Goal: Navigation & Orientation: Find specific page/section

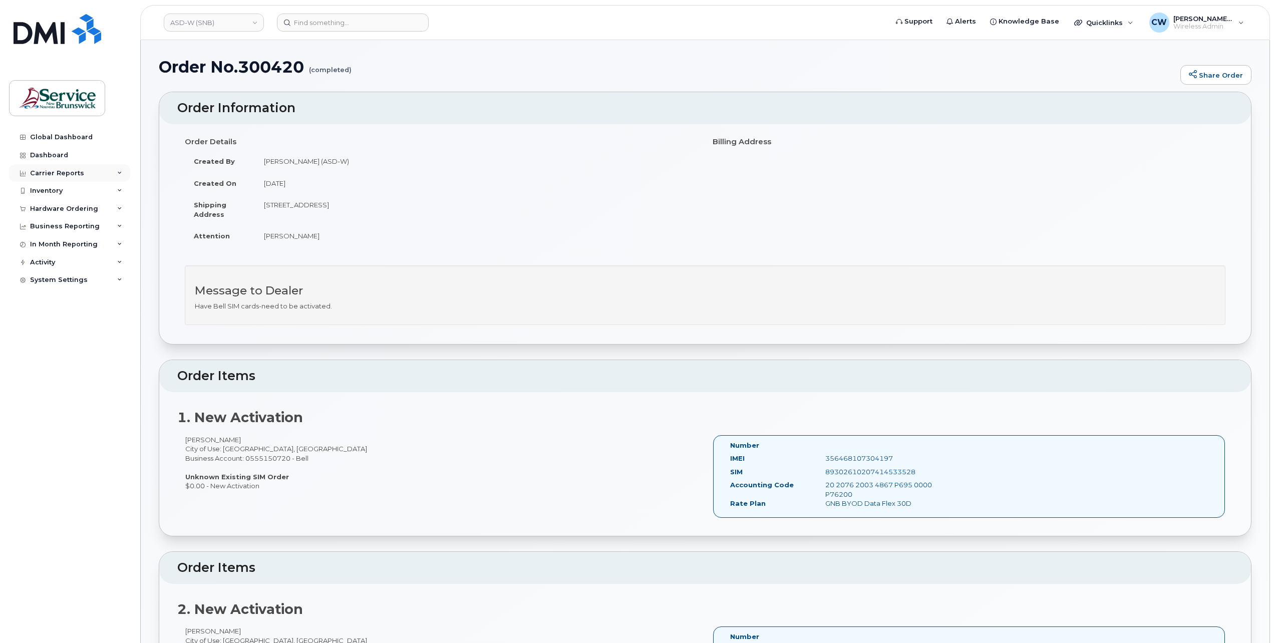
click at [64, 173] on div "Carrier Reports" at bounding box center [57, 173] width 54 height 8
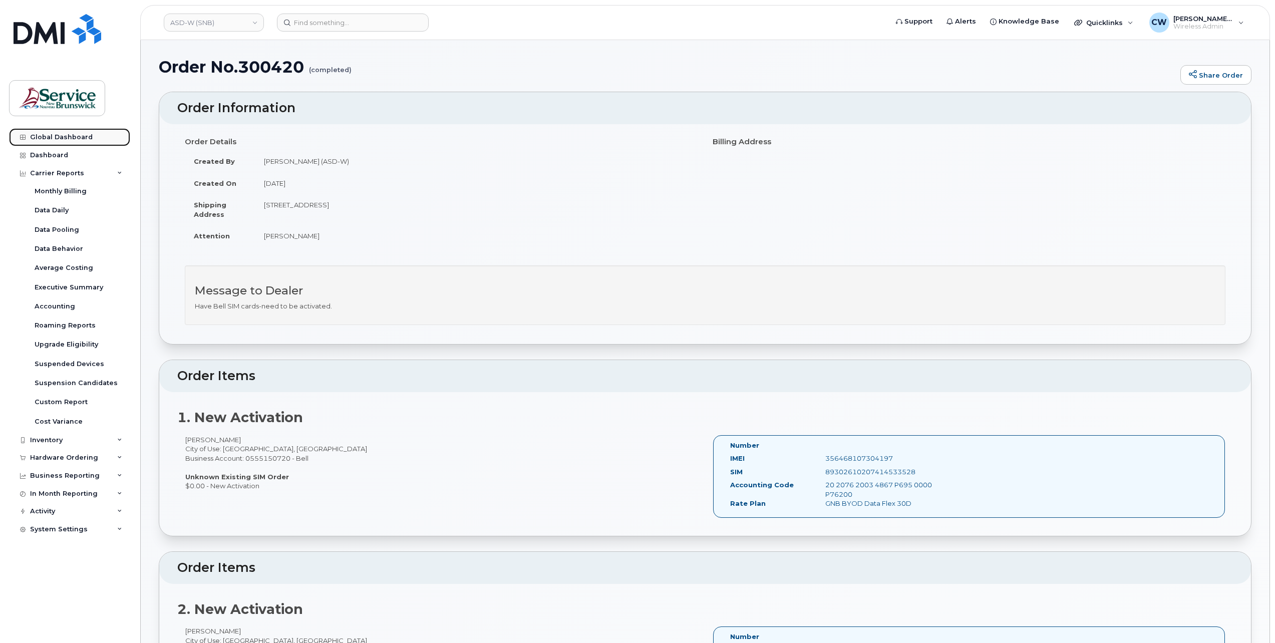
click at [46, 135] on div "Global Dashboard" at bounding box center [61, 137] width 63 height 8
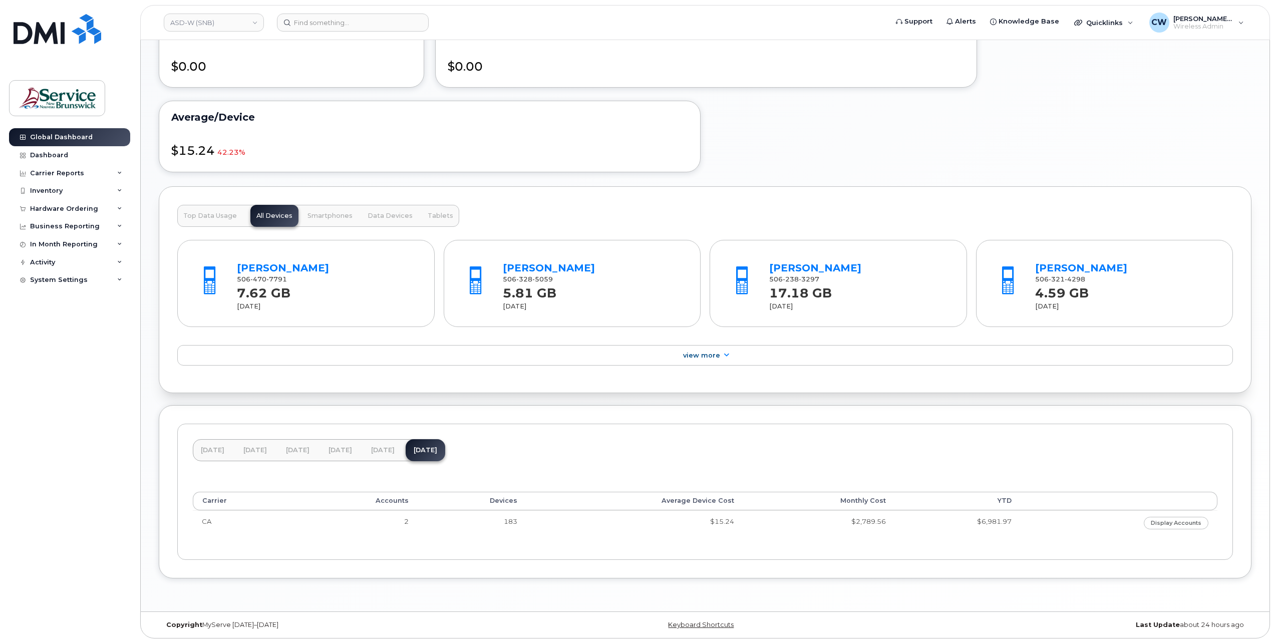
scroll to position [567, 0]
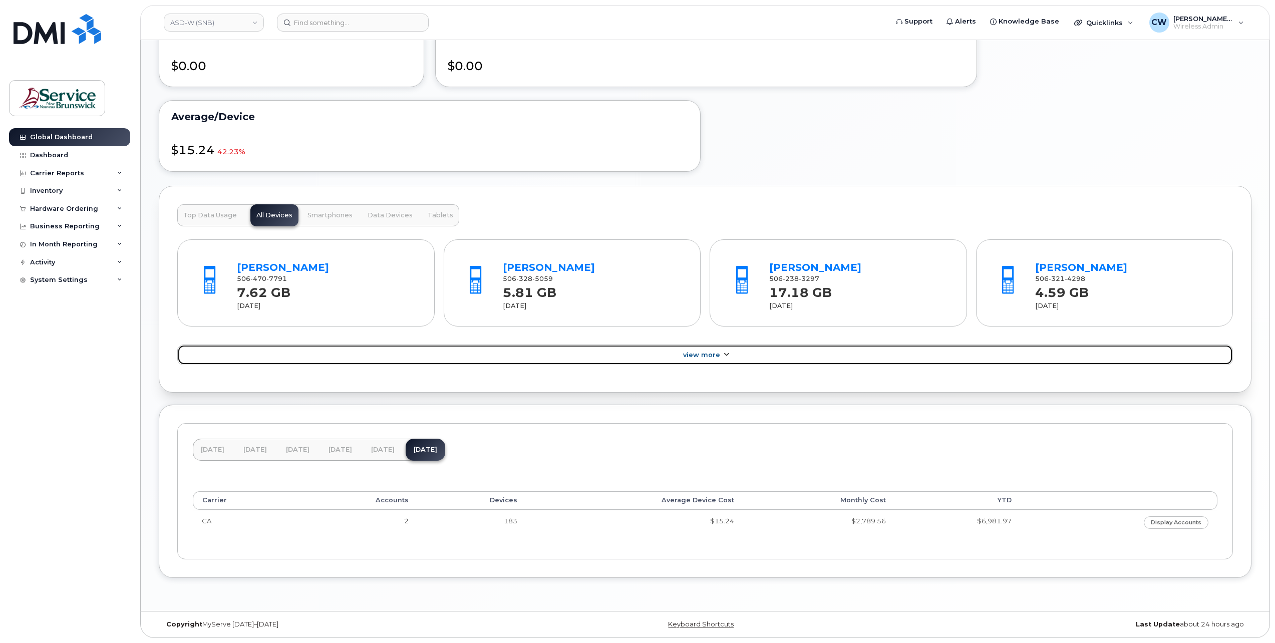
click at [720, 352] on link "View More" at bounding box center [704, 354] width 1055 height 21
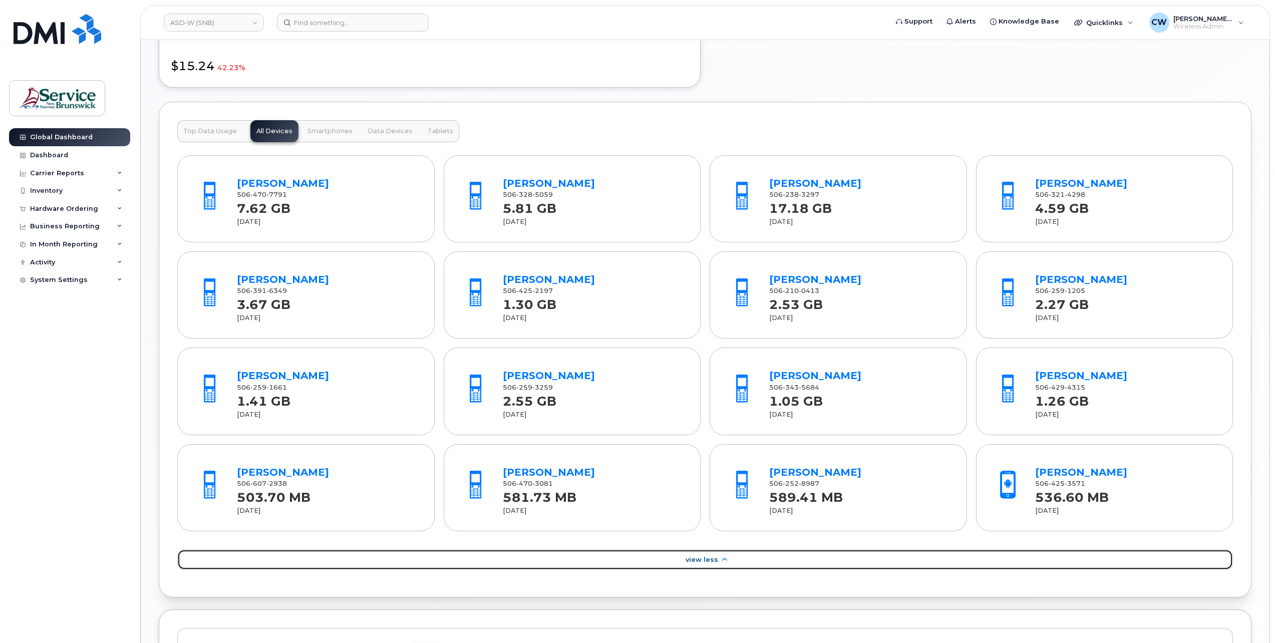
scroll to position [856, 0]
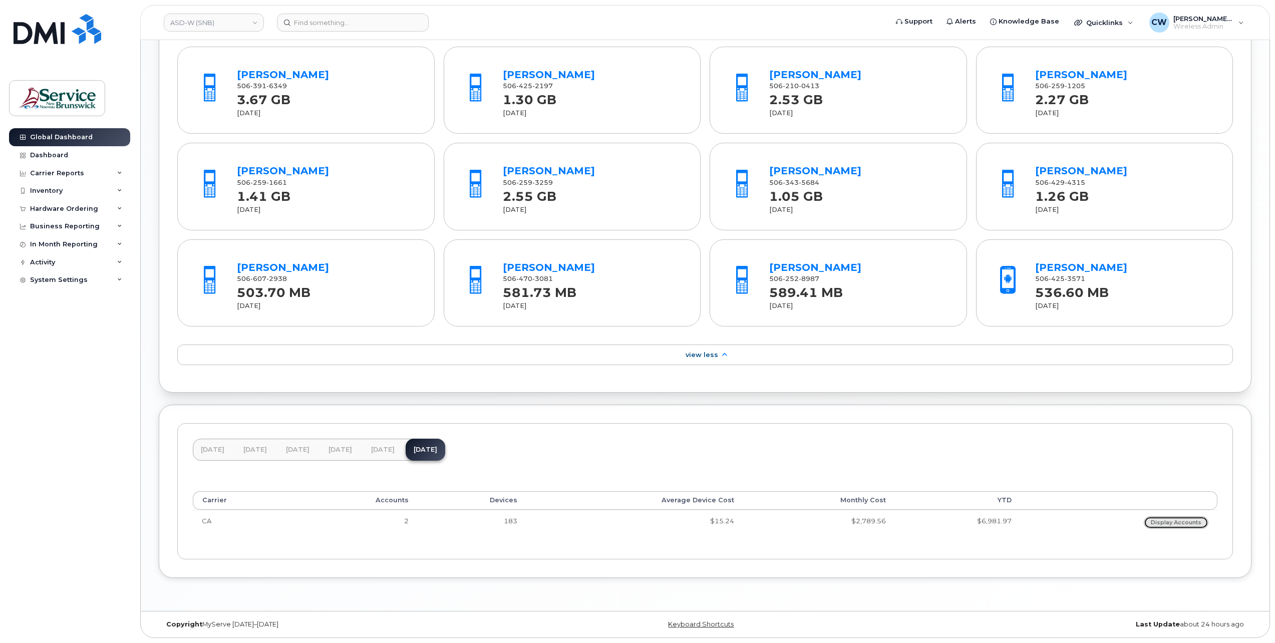
click at [1172, 521] on link "Display Accounts" at bounding box center [1176, 522] width 65 height 13
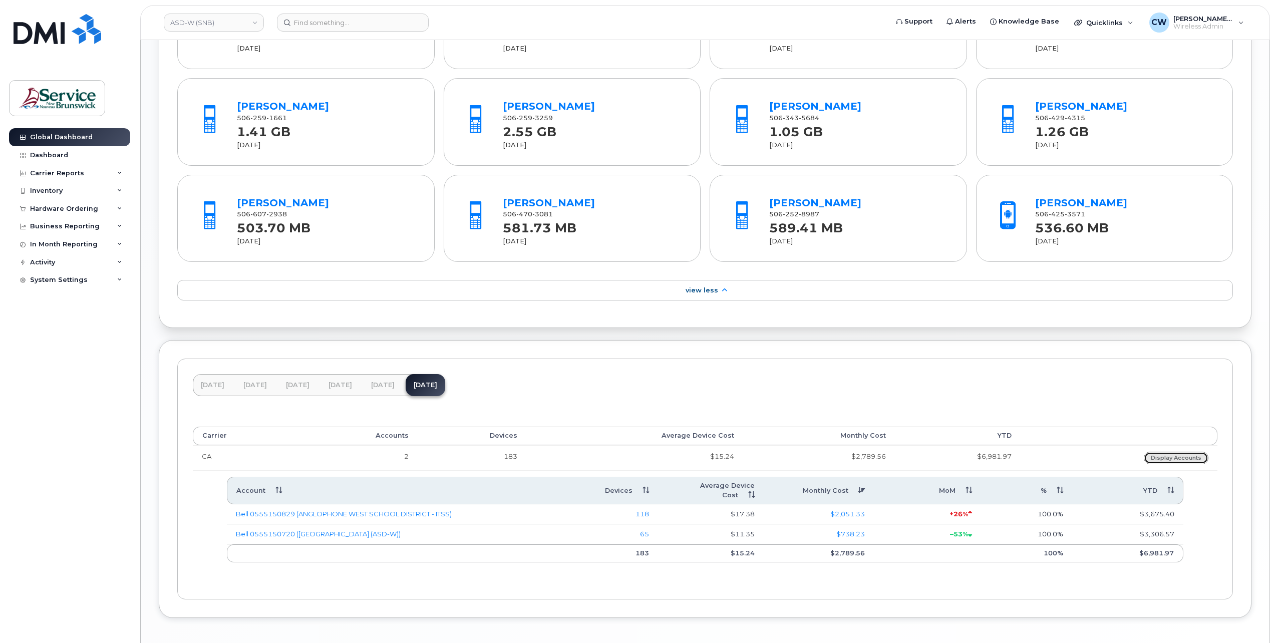
scroll to position [951, 0]
